Goal: Task Accomplishment & Management: Complete application form

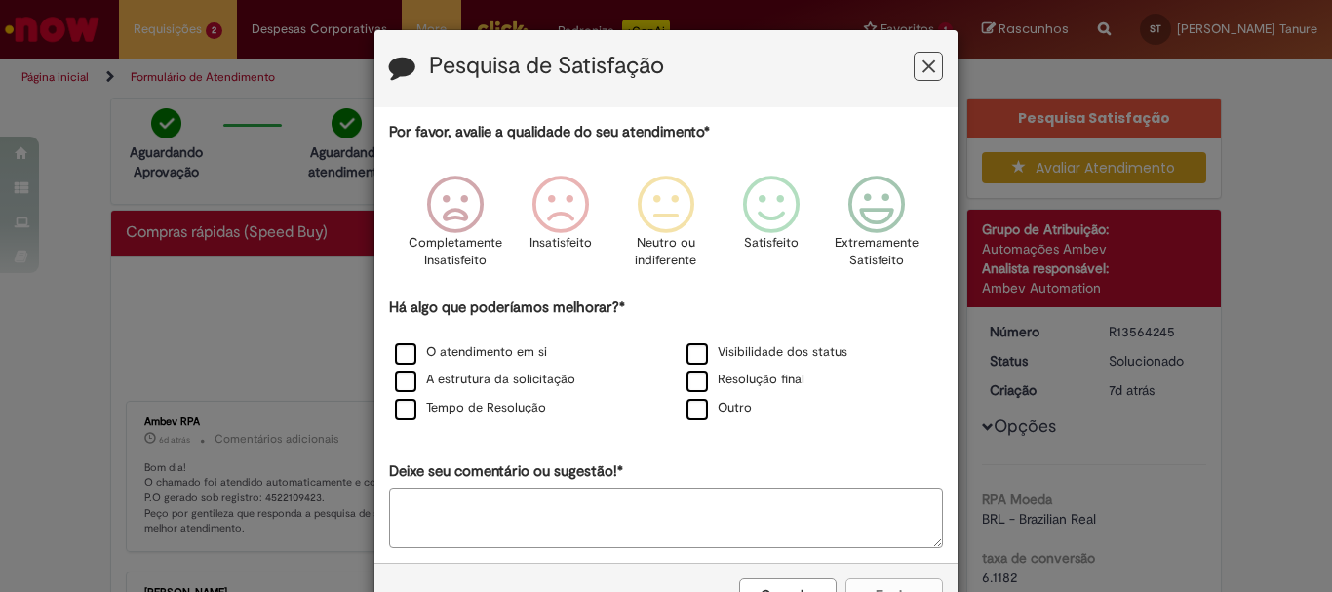
click at [922, 60] on icon "Feedback" at bounding box center [928, 67] width 13 height 20
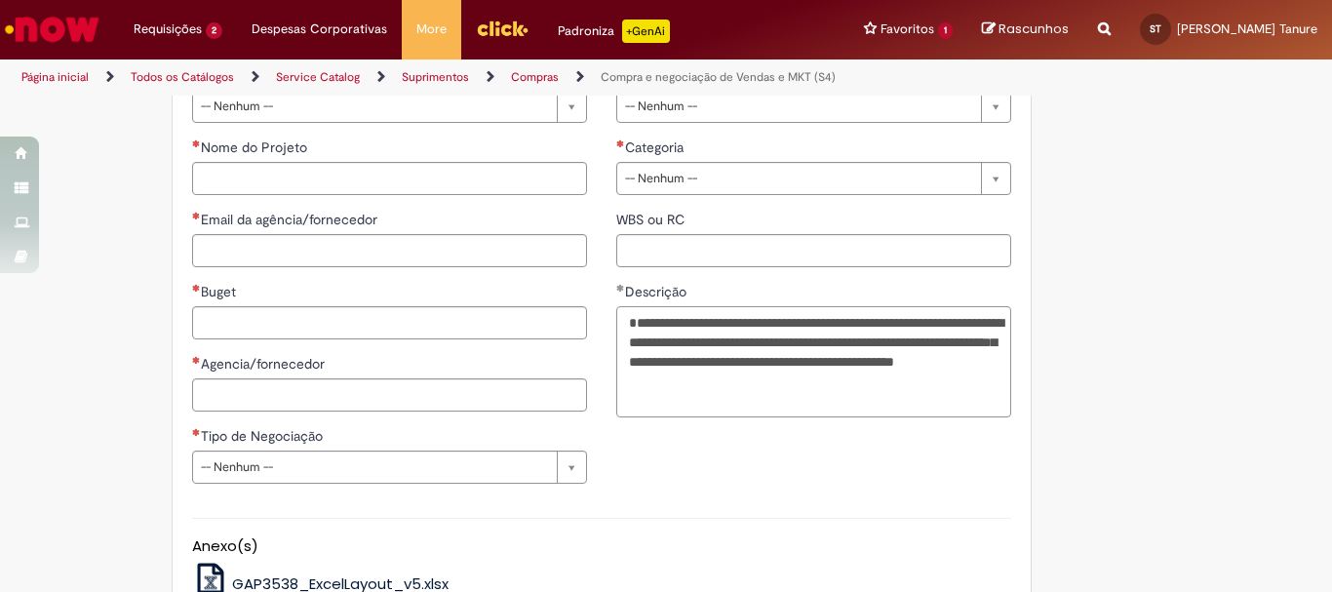
scroll to position [877, 0]
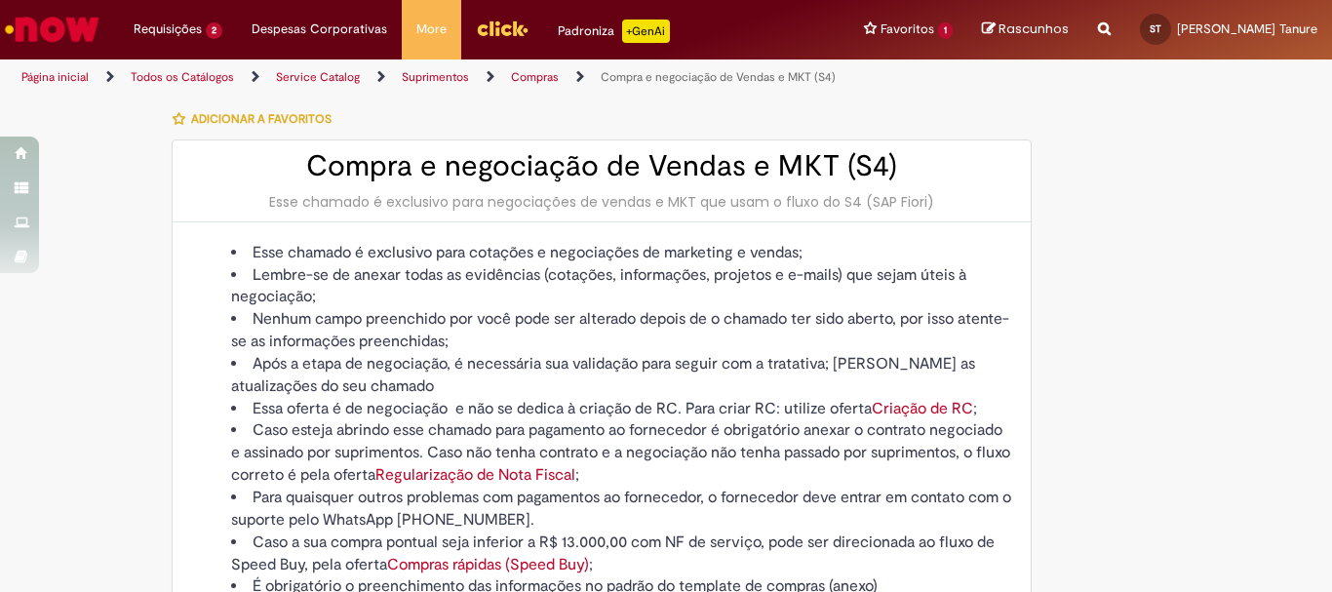
select select "*******"
select select "**********"
